Goal: Task Accomplishment & Management: Complete application form

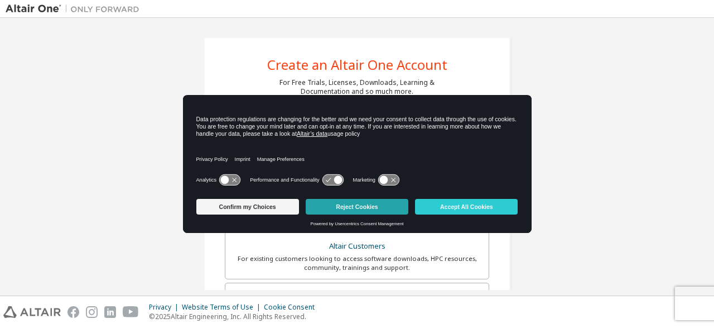
click at [376, 209] on button "Reject Cookies" at bounding box center [357, 207] width 103 height 16
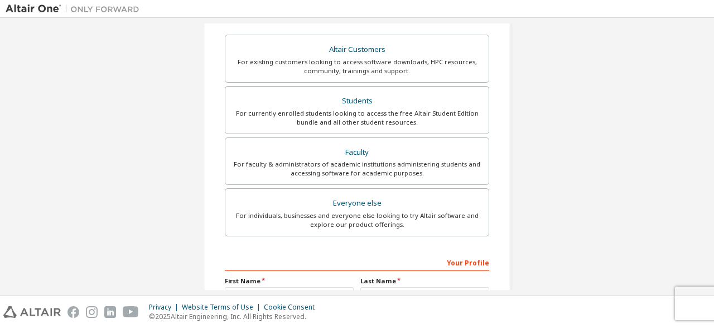
scroll to position [198, 0]
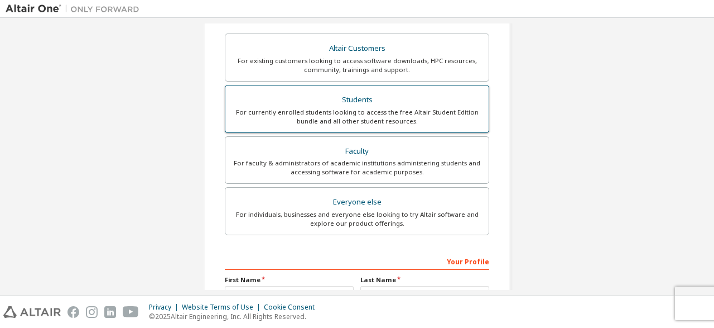
click at [379, 105] on div "Students" at bounding box center [357, 100] width 250 height 16
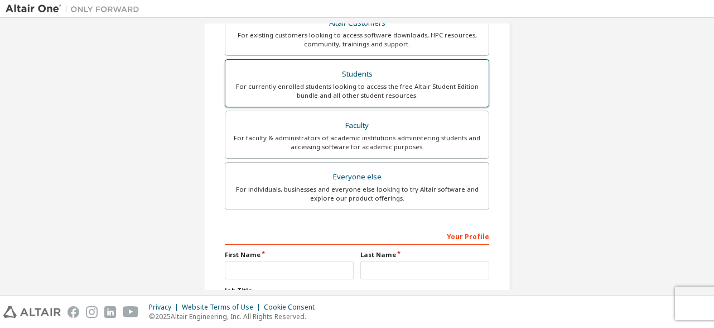
scroll to position [244, 0]
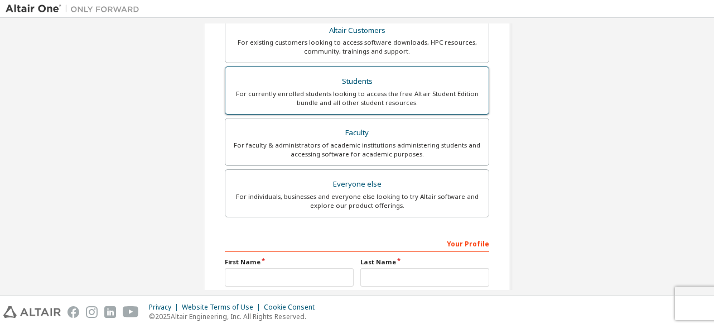
click at [411, 89] on div "For currently enrolled students looking to access the free Altair Student Editi…" at bounding box center [357, 98] width 250 height 18
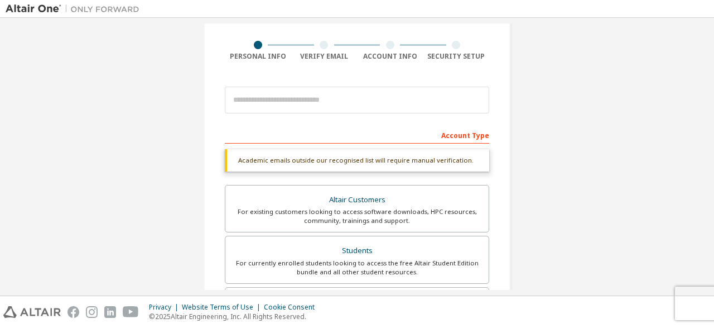
scroll to position [75, 0]
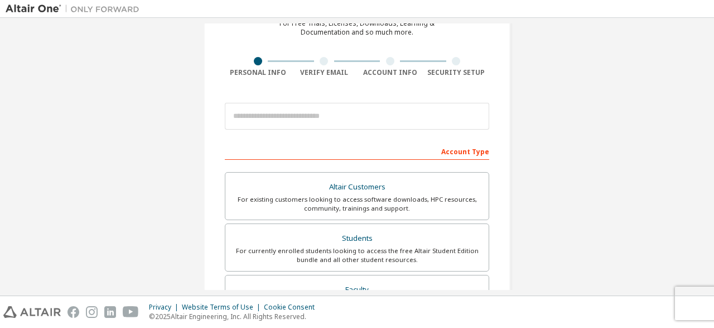
scroll to position [59, 0]
click at [320, 69] on div "Verify Email" at bounding box center [324, 73] width 66 height 9
click at [369, 241] on div "Students" at bounding box center [357, 239] width 250 height 16
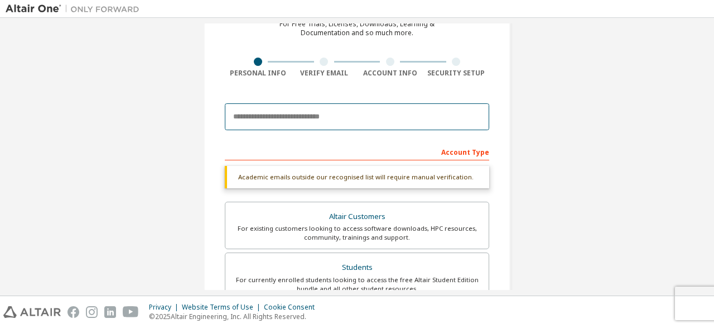
click at [308, 119] on input "email" at bounding box center [357, 116] width 265 height 27
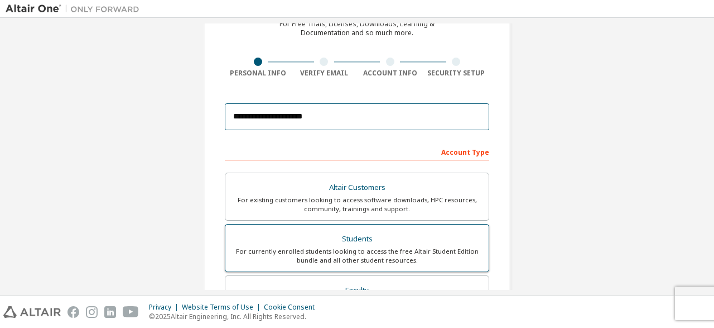
type input "**********"
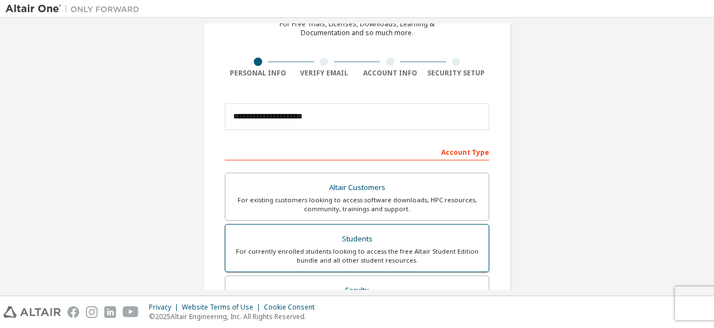
click at [342, 233] on div "Students" at bounding box center [357, 239] width 250 height 16
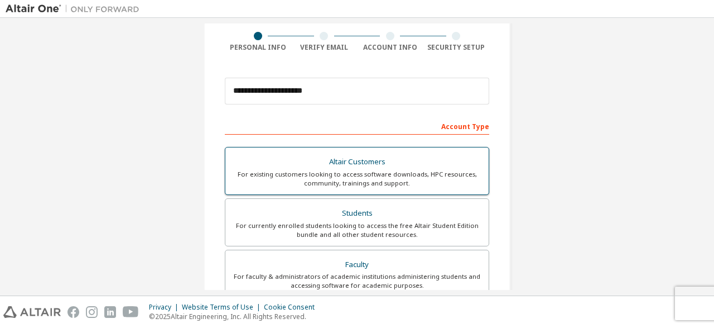
scroll to position [83, 0]
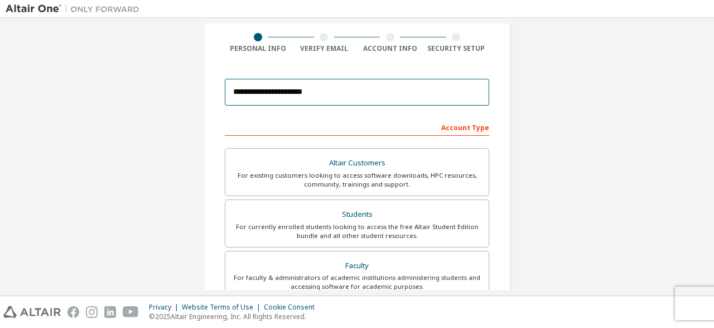
click at [347, 103] on input "**********" at bounding box center [357, 92] width 265 height 27
